Goal: Find specific page/section: Find specific page/section

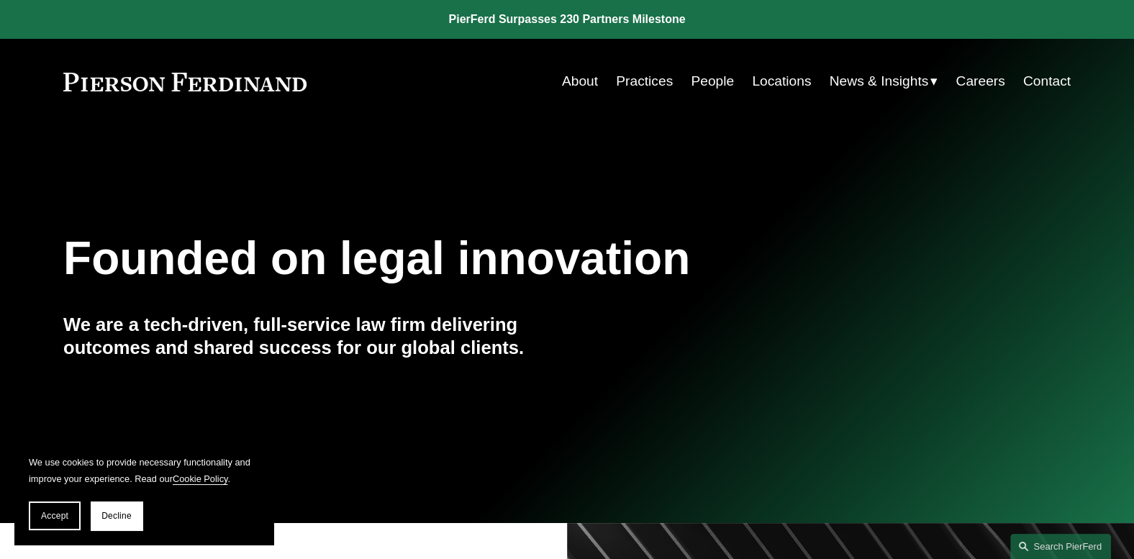
click at [769, 81] on link "Locations" at bounding box center [781, 81] width 59 height 27
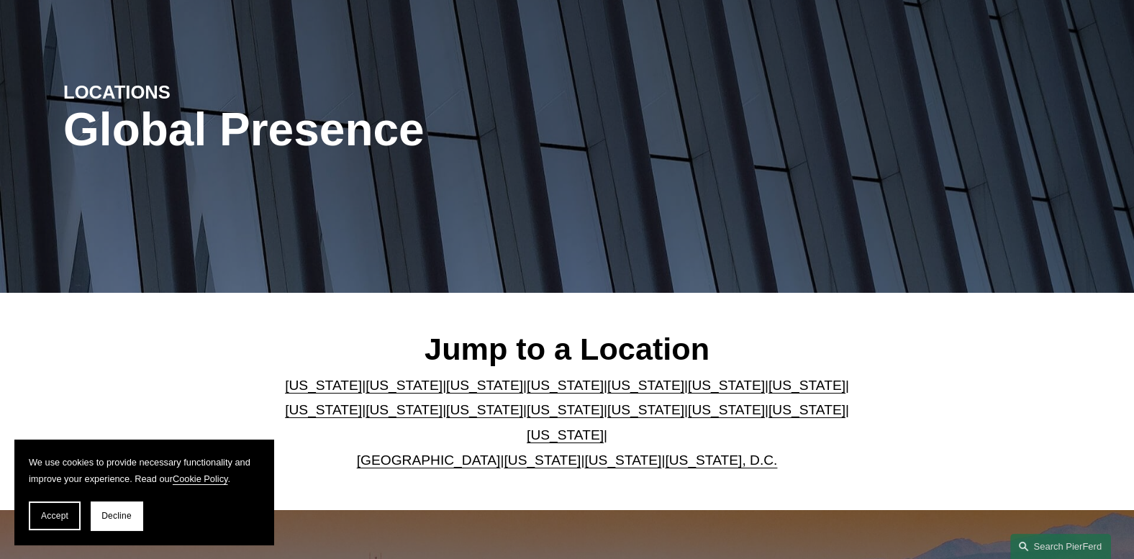
scroll to position [150, 0]
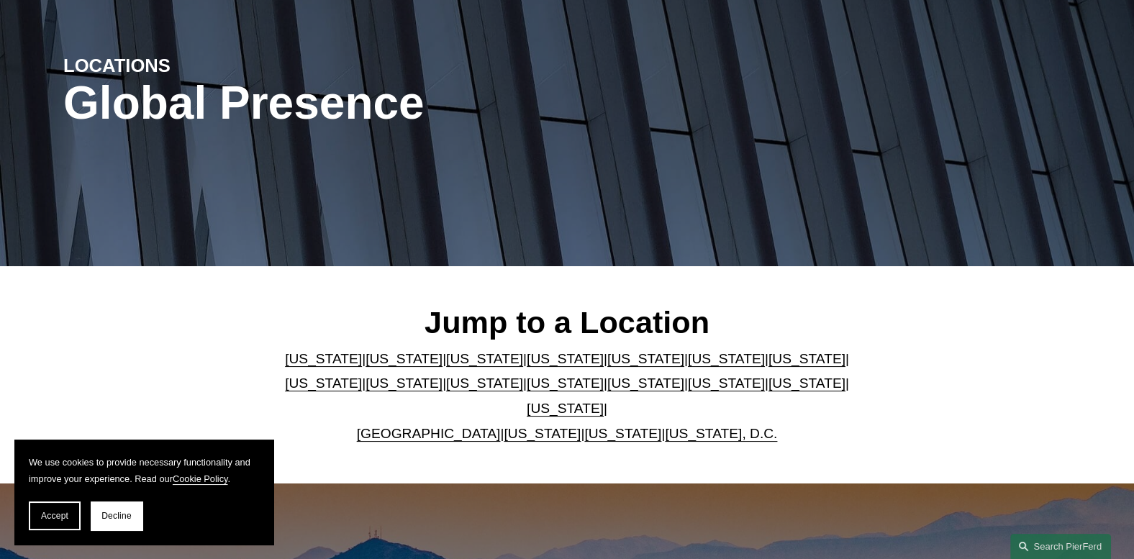
click at [527, 366] on link "[US_STATE]" at bounding box center [565, 358] width 77 height 15
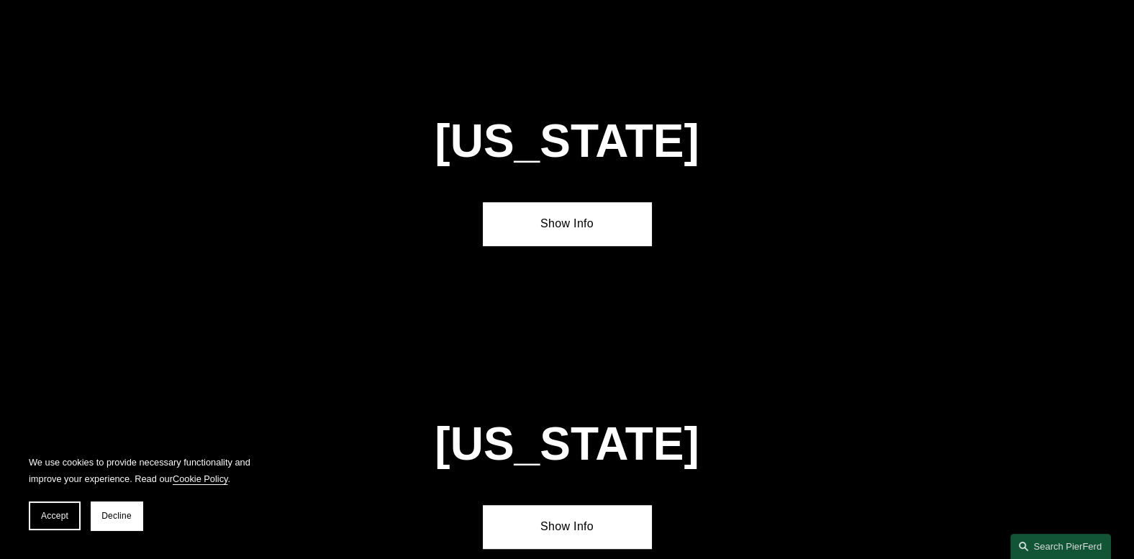
scroll to position [1532, 0]
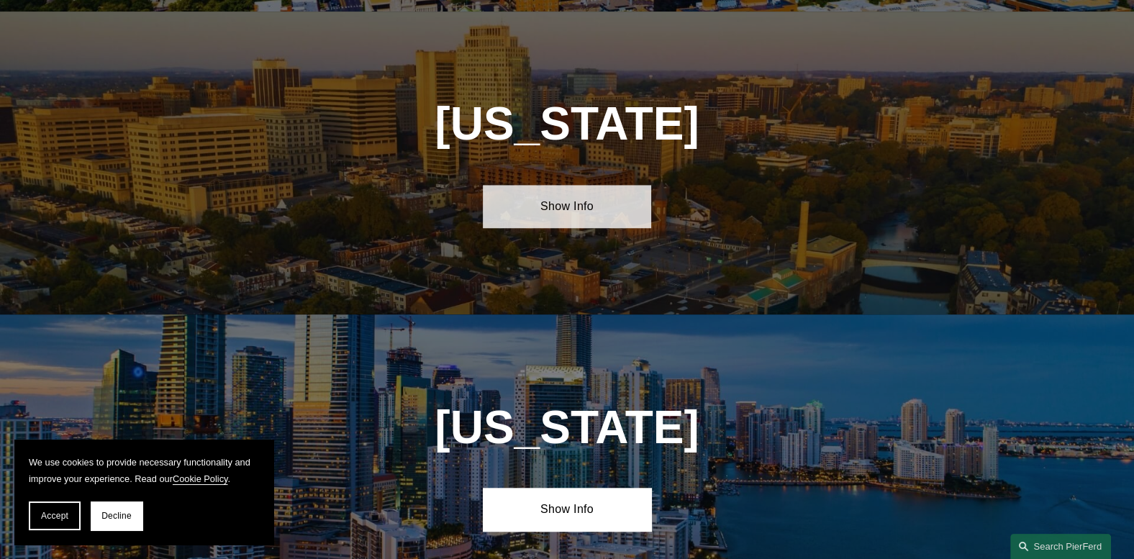
click at [564, 202] on link "Show Info" at bounding box center [567, 206] width 168 height 43
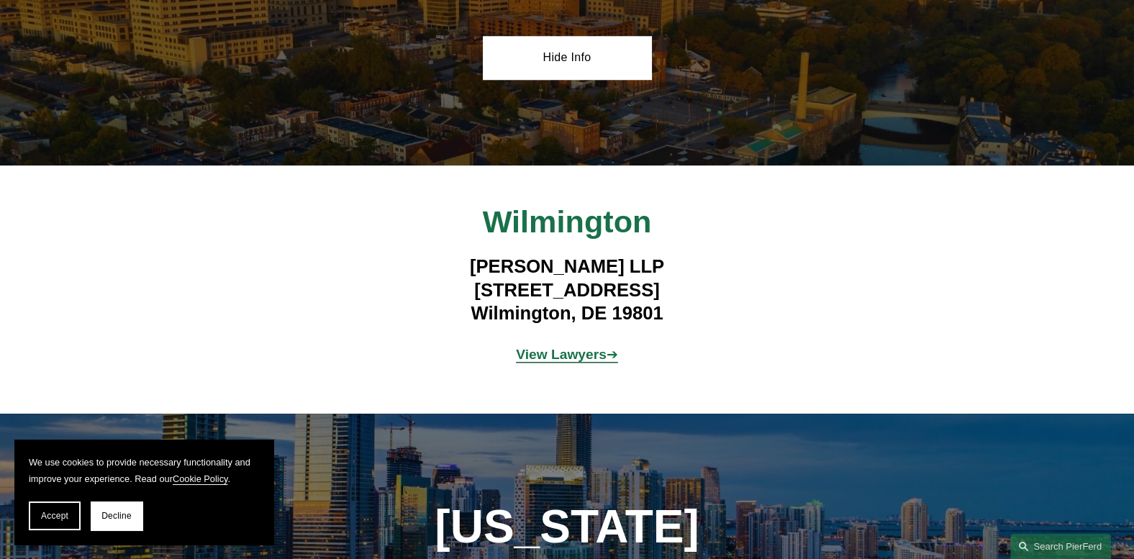
scroll to position [1682, 0]
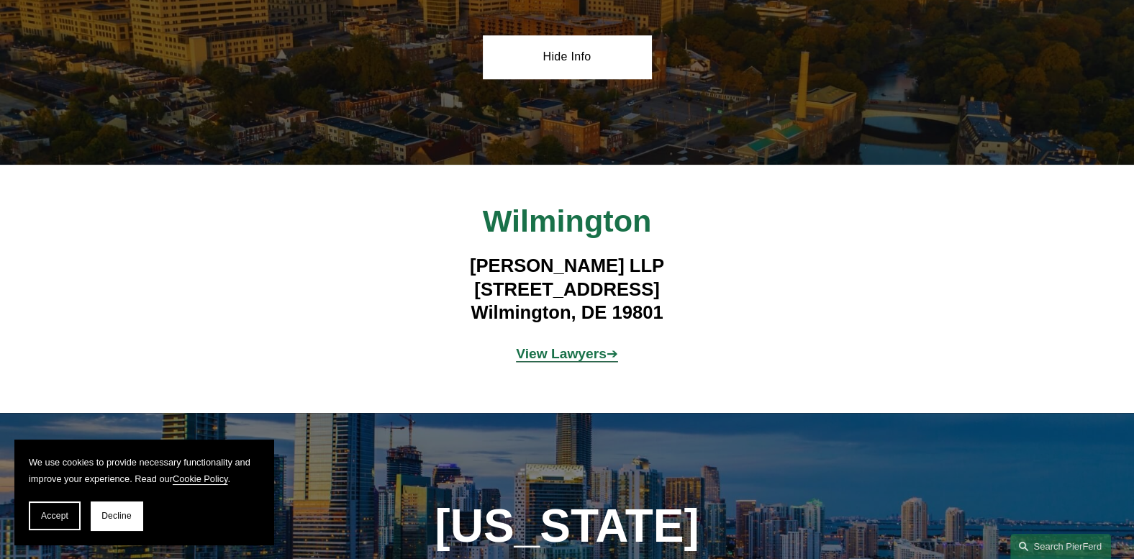
click at [563, 346] on strong "View Lawyers" at bounding box center [561, 353] width 91 height 15
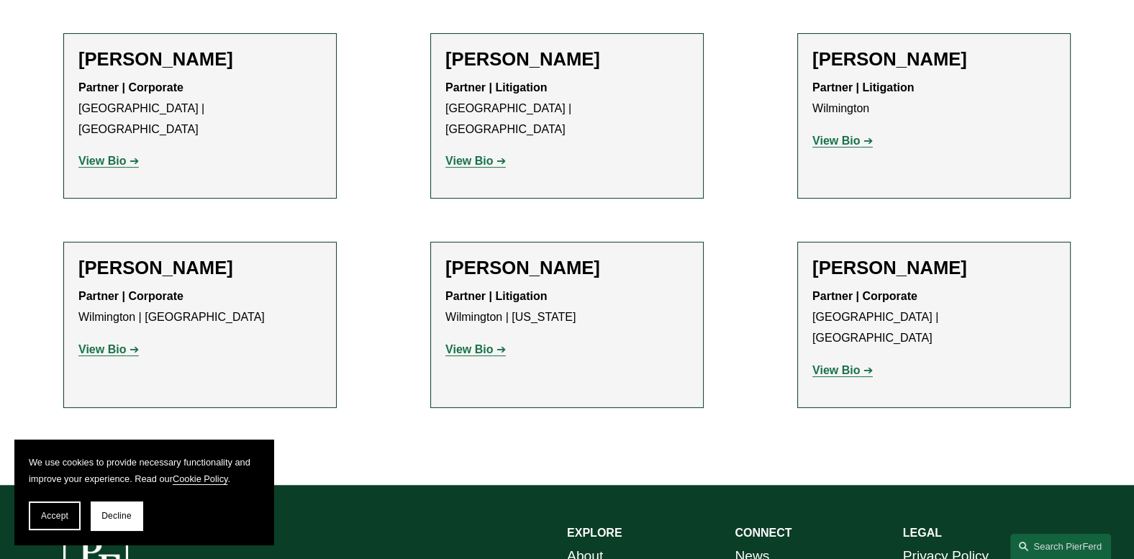
scroll to position [574, 0]
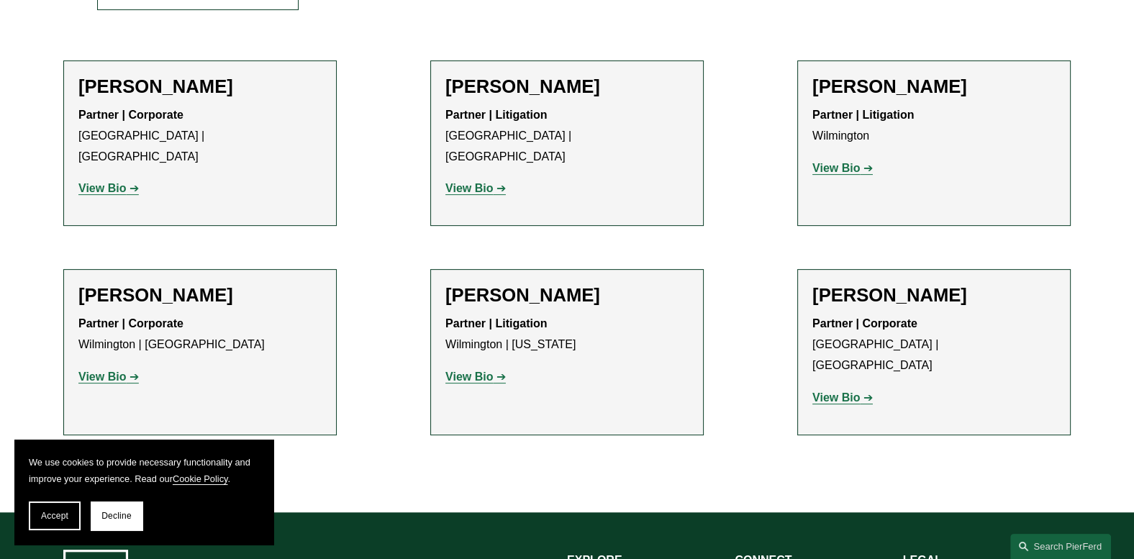
click at [846, 167] on strong "View Bio" at bounding box center [837, 168] width 48 height 12
click at [841, 392] on strong "View Bio" at bounding box center [837, 398] width 48 height 12
click at [477, 371] on strong "View Bio" at bounding box center [470, 377] width 48 height 12
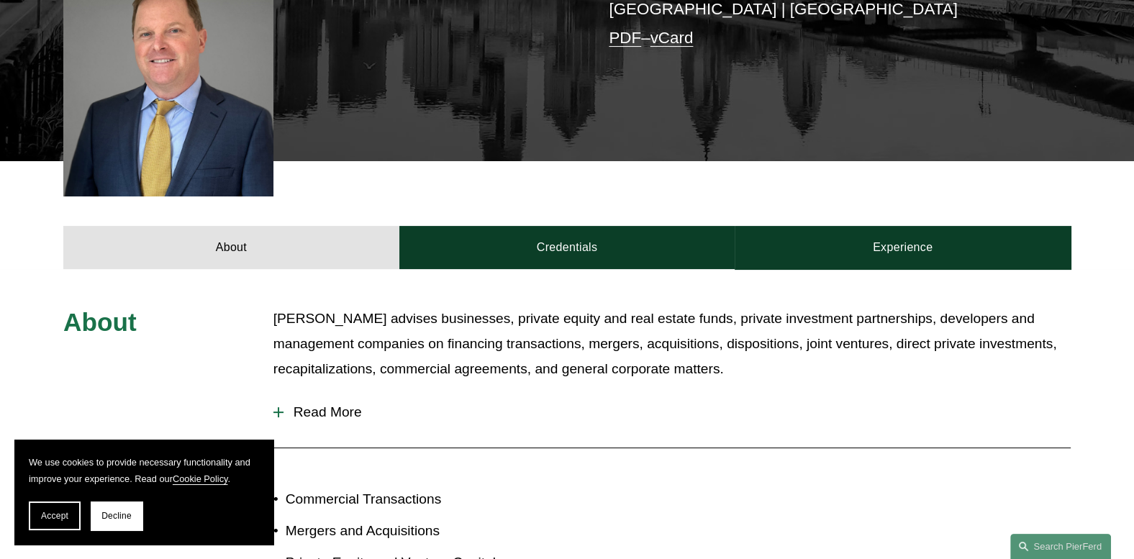
scroll to position [299, 0]
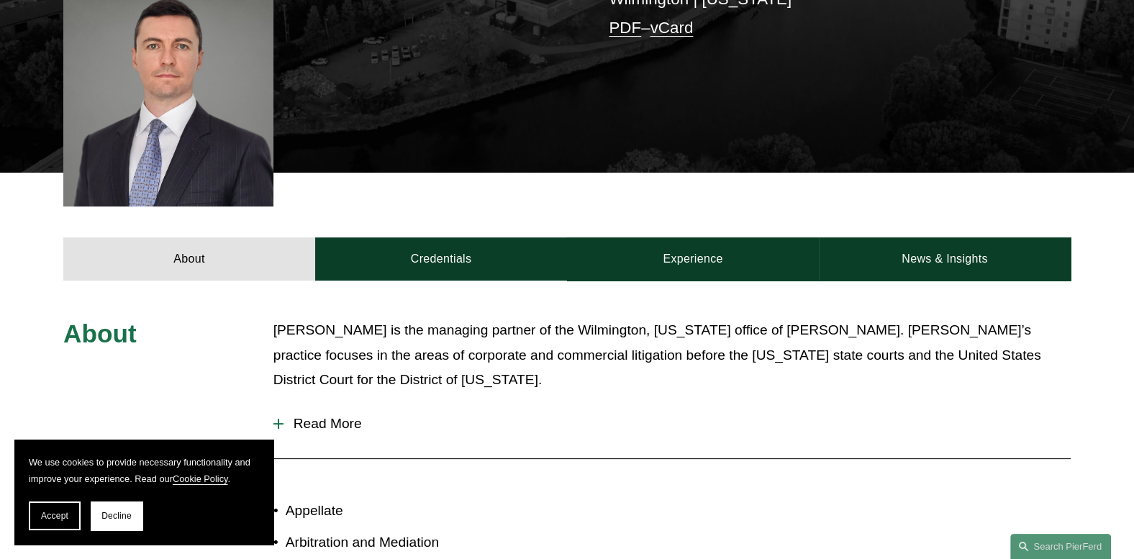
scroll to position [299, 0]
